Goal: Task Accomplishment & Management: Manage account settings

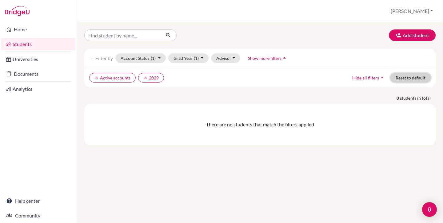
click at [396, 77] on button "Reset to default" at bounding box center [410, 78] width 40 height 10
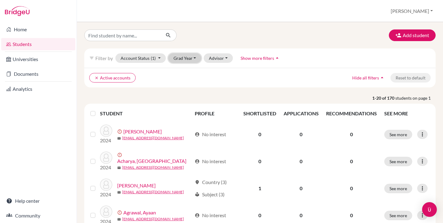
click at [174, 60] on button "Grad Year" at bounding box center [184, 58] width 33 height 10
click at [180, 60] on button "Grad Year" at bounding box center [184, 58] width 33 height 10
click at [184, 30] on div at bounding box center [140, 36] width 120 height 12
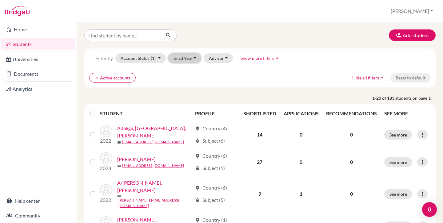
click at [170, 54] on button "Grad Year" at bounding box center [184, 58] width 33 height 10
click at [177, 59] on button "Grad Year" at bounding box center [184, 58] width 33 height 10
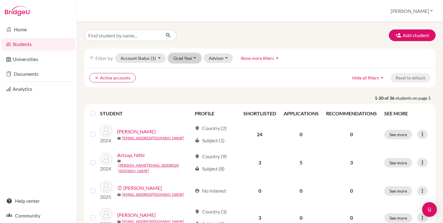
click at [181, 53] on button "Grad Year" at bounding box center [184, 58] width 33 height 10
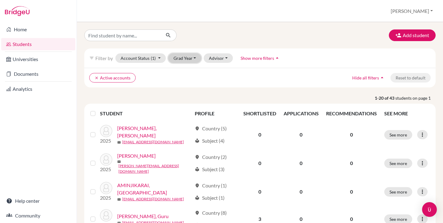
click at [189, 56] on button "Grad Year" at bounding box center [184, 58] width 33 height 10
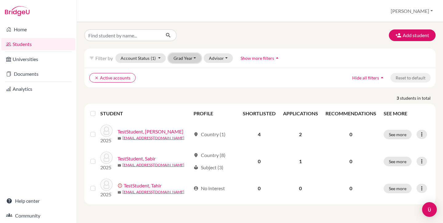
click at [182, 61] on button "Grad Year" at bounding box center [184, 58] width 33 height 10
click at [181, 59] on button "Grad Year" at bounding box center [184, 58] width 33 height 10
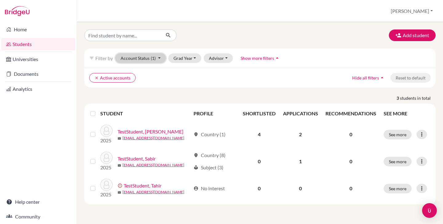
click at [146, 57] on button "Account Status (1)" at bounding box center [140, 58] width 50 height 10
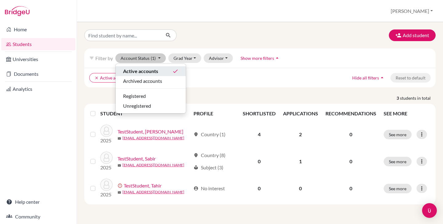
click at [146, 69] on span "Active accounts" at bounding box center [140, 71] width 35 height 7
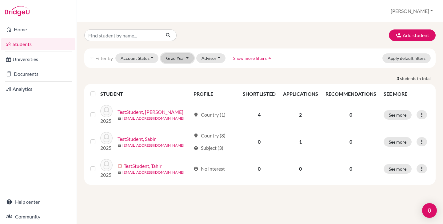
click at [171, 58] on button "Grad Year" at bounding box center [177, 58] width 33 height 10
click at [132, 57] on button "Account Status" at bounding box center [136, 58] width 43 height 10
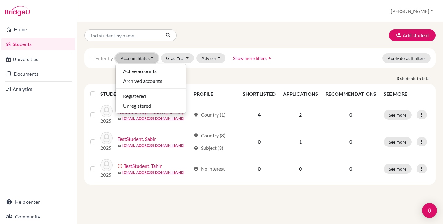
click at [132, 57] on button "Account Status" at bounding box center [136, 58] width 43 height 10
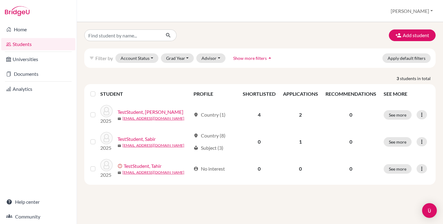
click at [136, 48] on div "Add student filter_list Filter by Account Status Active accounts Archived accou…" at bounding box center [259, 108] width 351 height 156
click at [21, 31] on link "Home" at bounding box center [38, 29] width 74 height 12
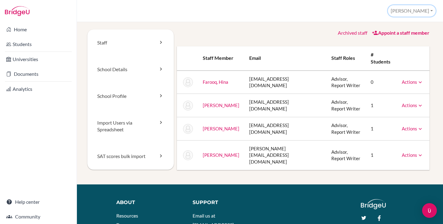
click at [419, 12] on button "[PERSON_NAME]" at bounding box center [412, 10] width 48 height 11
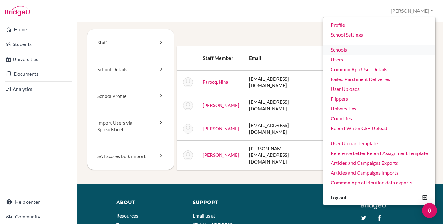
click at [343, 48] on link "Schools" at bounding box center [379, 50] width 112 height 10
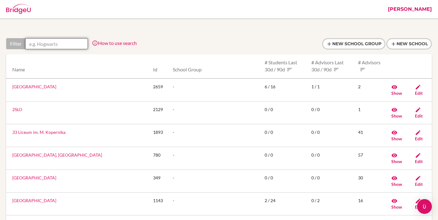
click at [71, 41] on input "text" at bounding box center [56, 43] width 63 height 11
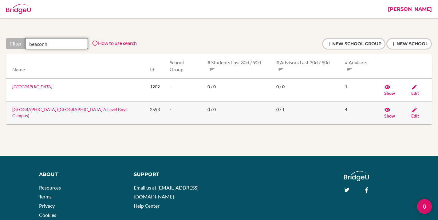
type input "beaconh"
click at [417, 107] on link "Edit" at bounding box center [415, 113] width 8 height 12
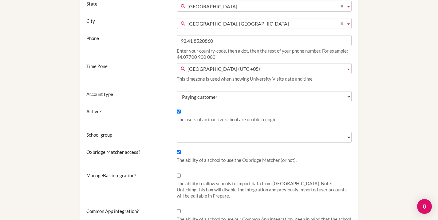
scroll to position [134, 0]
click at [179, 111] on input "Active?" at bounding box center [179, 111] width 4 height 4
checkbox input "false"
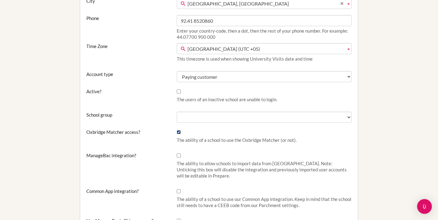
click at [178, 133] on input "Oxbridge Matcher access?" at bounding box center [179, 132] width 4 height 4
checkbox input "false"
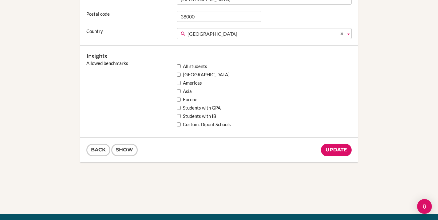
scroll to position [500, 0]
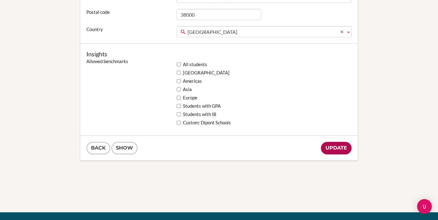
click at [341, 146] on input "Update" at bounding box center [336, 148] width 31 height 13
